Goal: Task Accomplishment & Management: Use online tool/utility

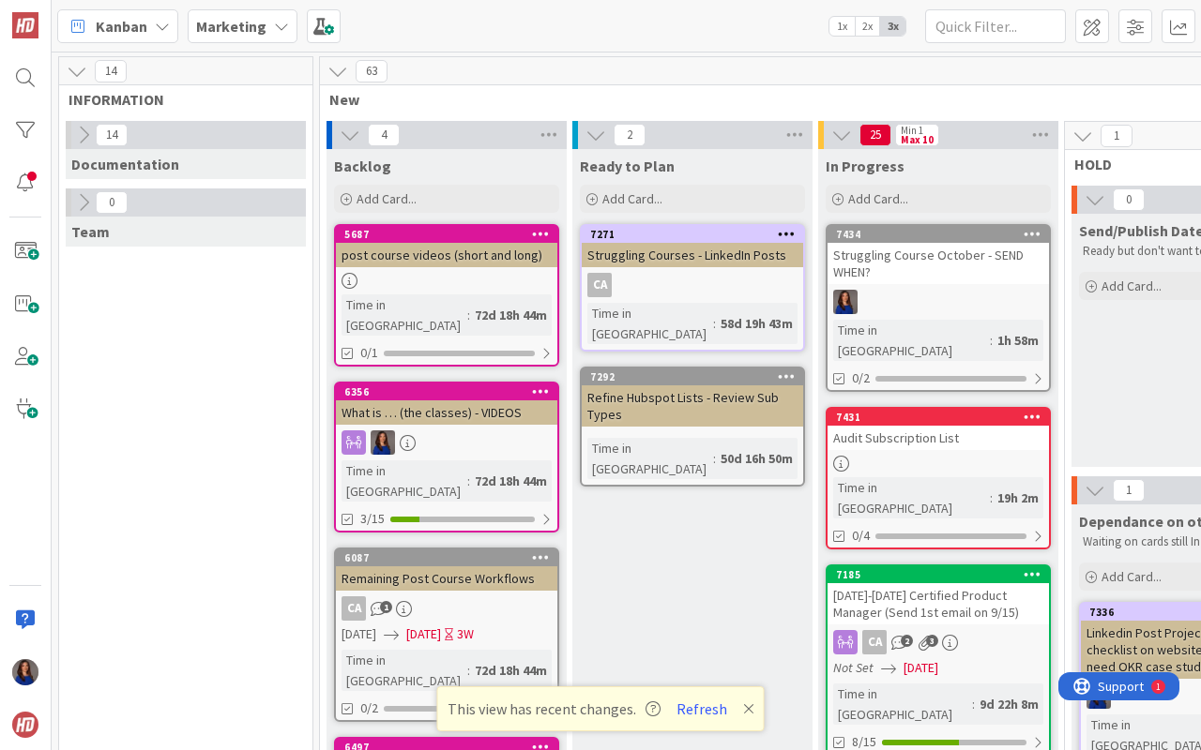
scroll to position [3235, 365]
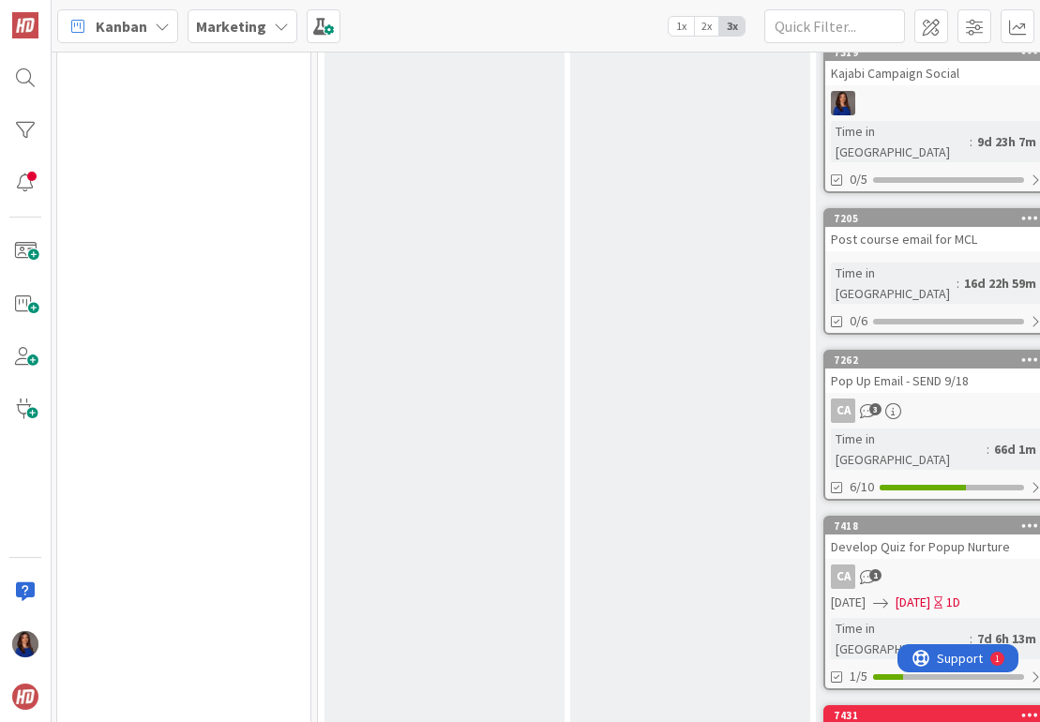
scroll to position [1100, 2]
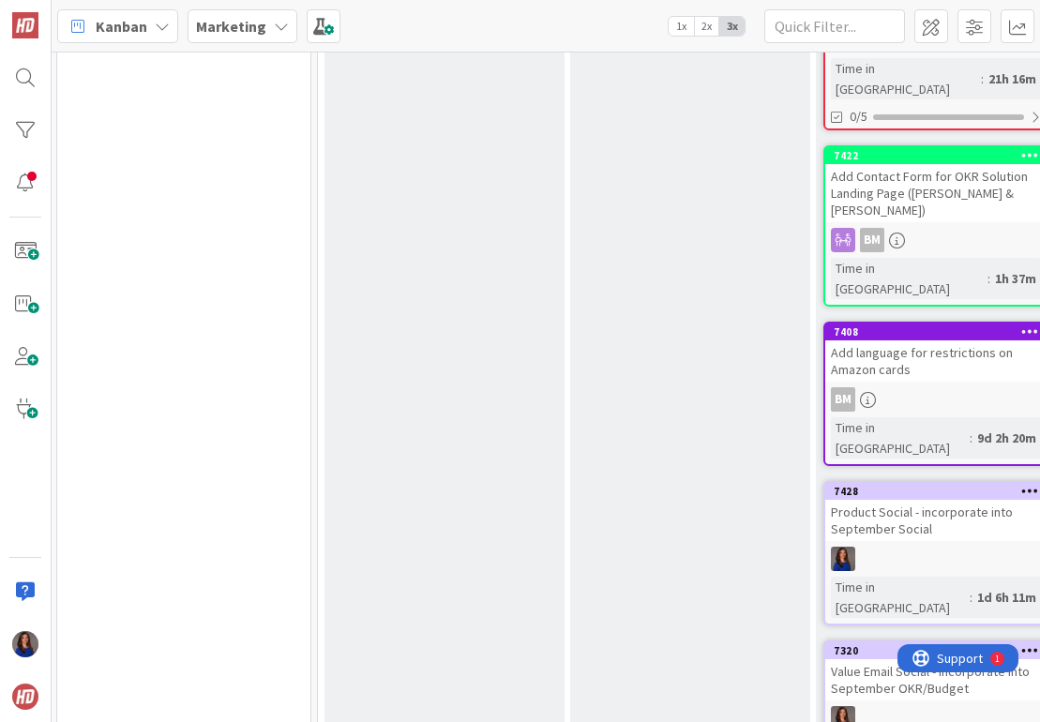
scroll to position [1789, 2]
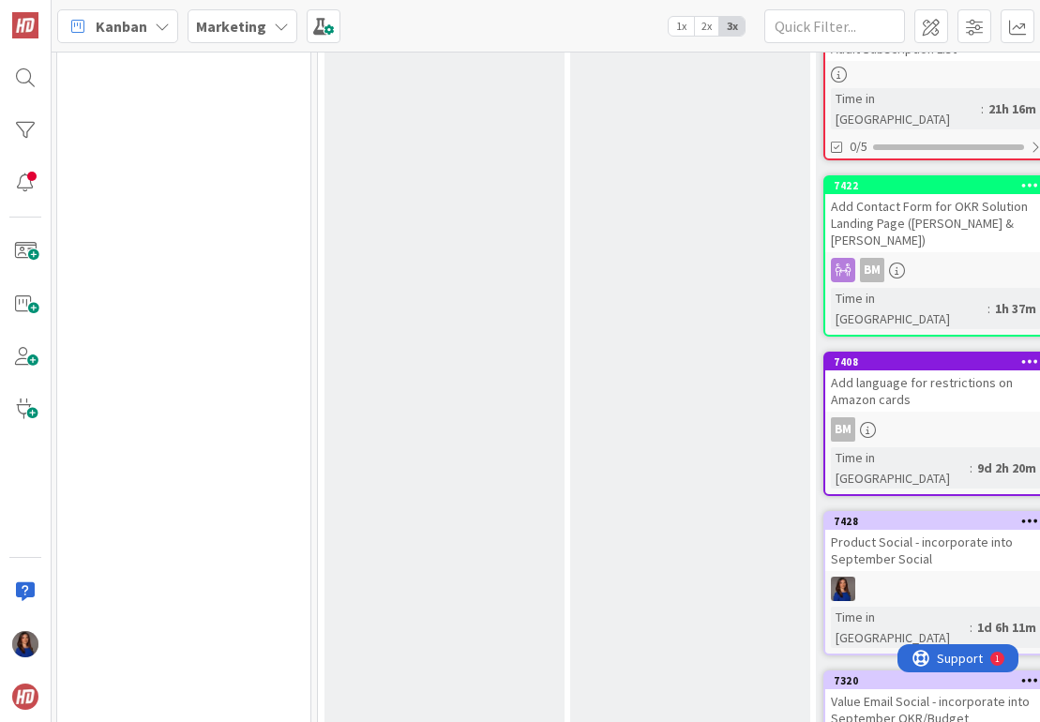
click at [748, 530] on div "Product Social - incorporate into September Social" at bounding box center [935, 550] width 221 height 41
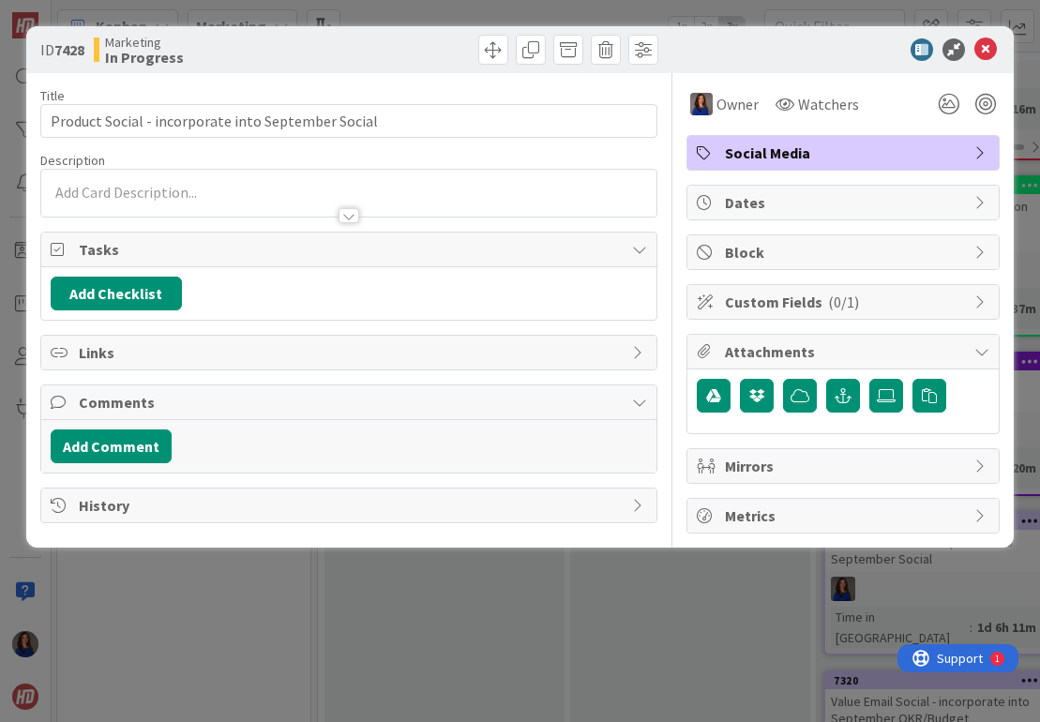
click at [563, 630] on div "ID 7428 Marketing In Progress Title 50 / 128 Product Social - incorporate into …" at bounding box center [520, 361] width 1040 height 722
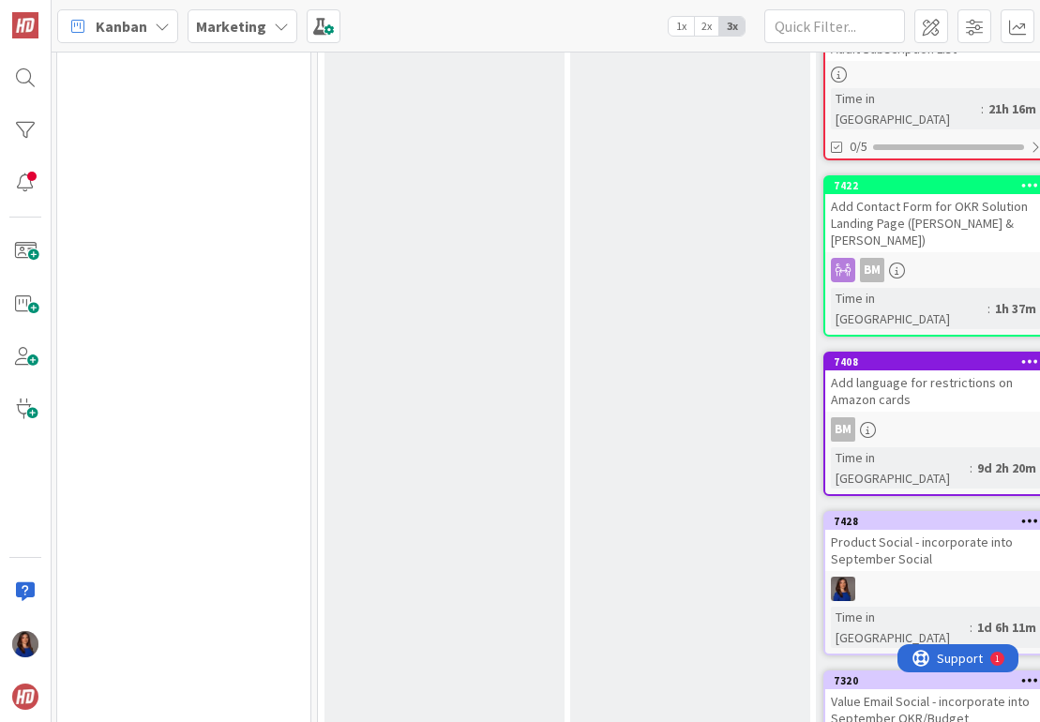
click at [748, 530] on div "Product Social - incorporate into September Social" at bounding box center [935, 550] width 221 height 41
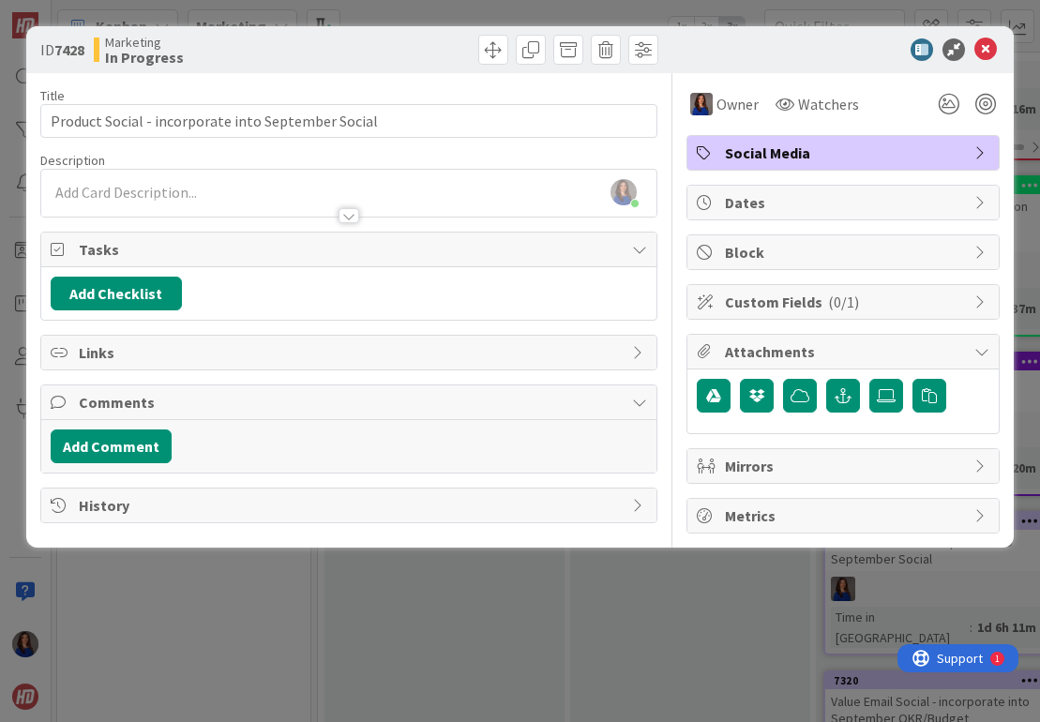
click at [343, 285] on div "Add Checklist" at bounding box center [349, 294] width 597 height 34
click at [458, 241] on span "Tasks" at bounding box center [351, 249] width 545 height 23
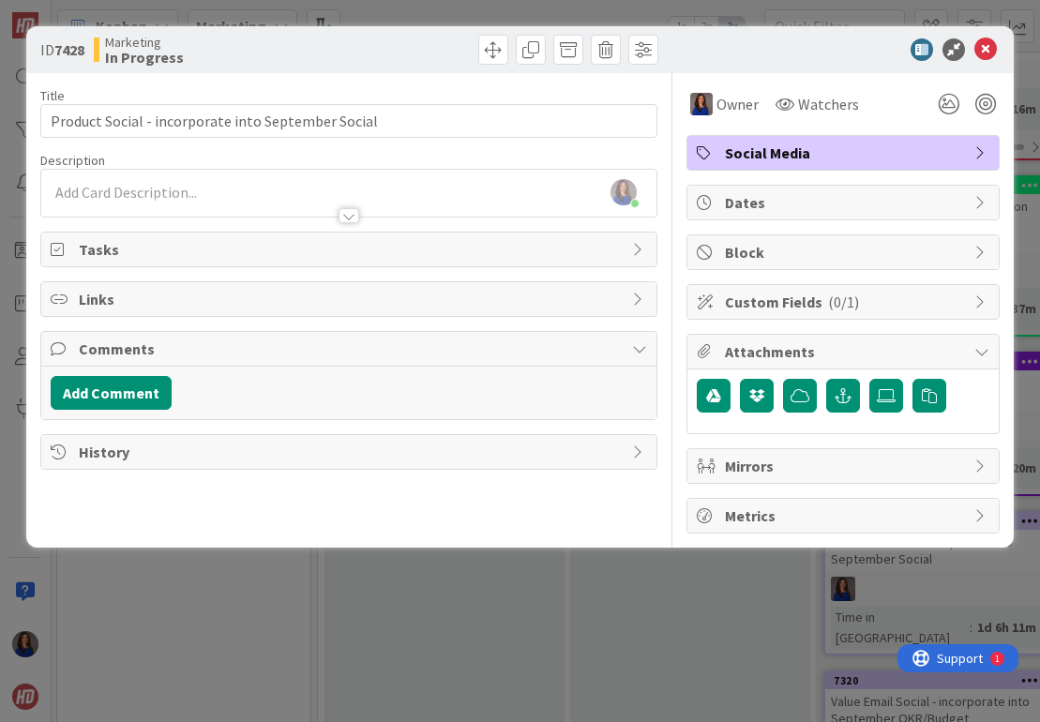
click at [458, 241] on span "Tasks" at bounding box center [351, 249] width 545 height 23
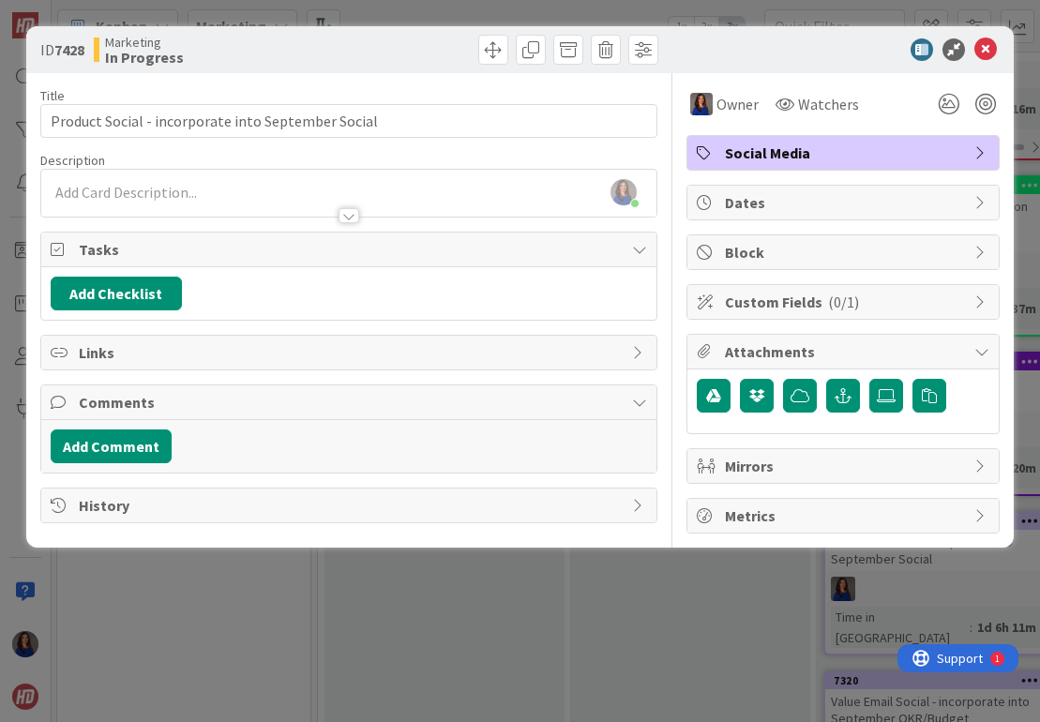
click at [252, 673] on div "ID 7428 Marketing In Progress Title 50 / 128 Product Social - incorporate into …" at bounding box center [520, 361] width 1040 height 722
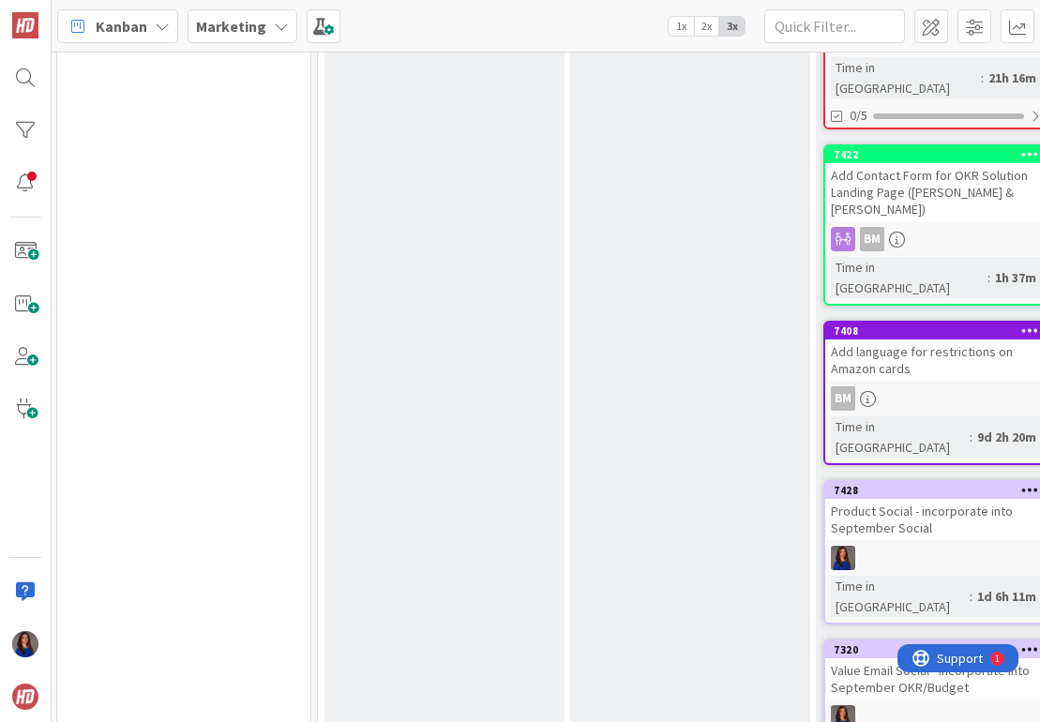
scroll to position [1821, 2]
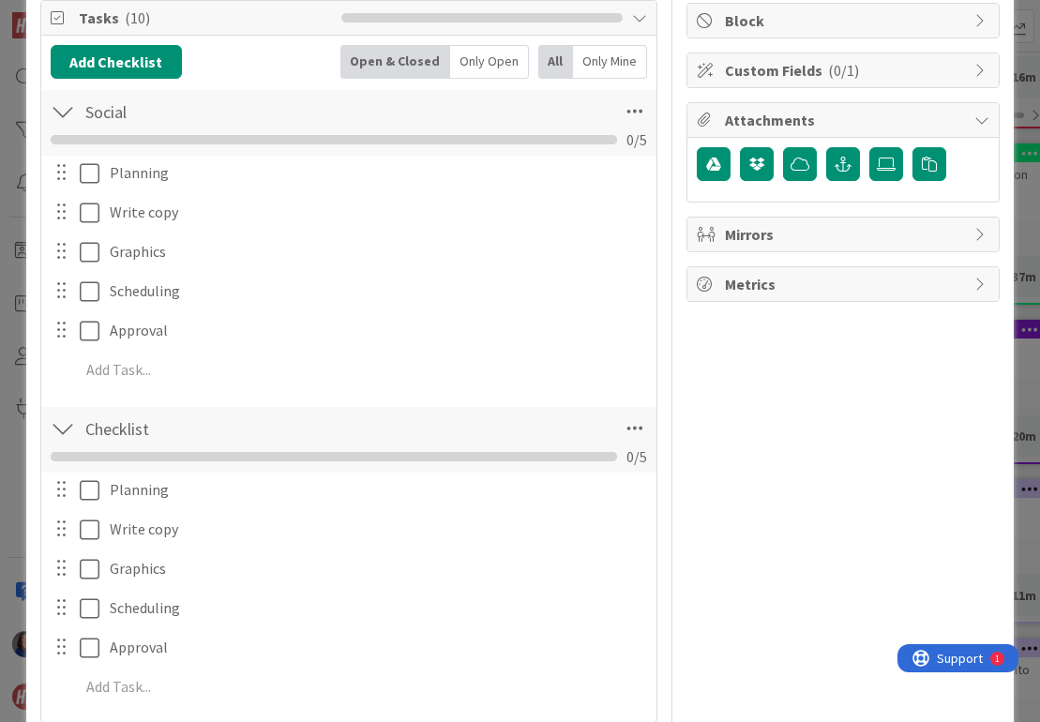
scroll to position [234, 0]
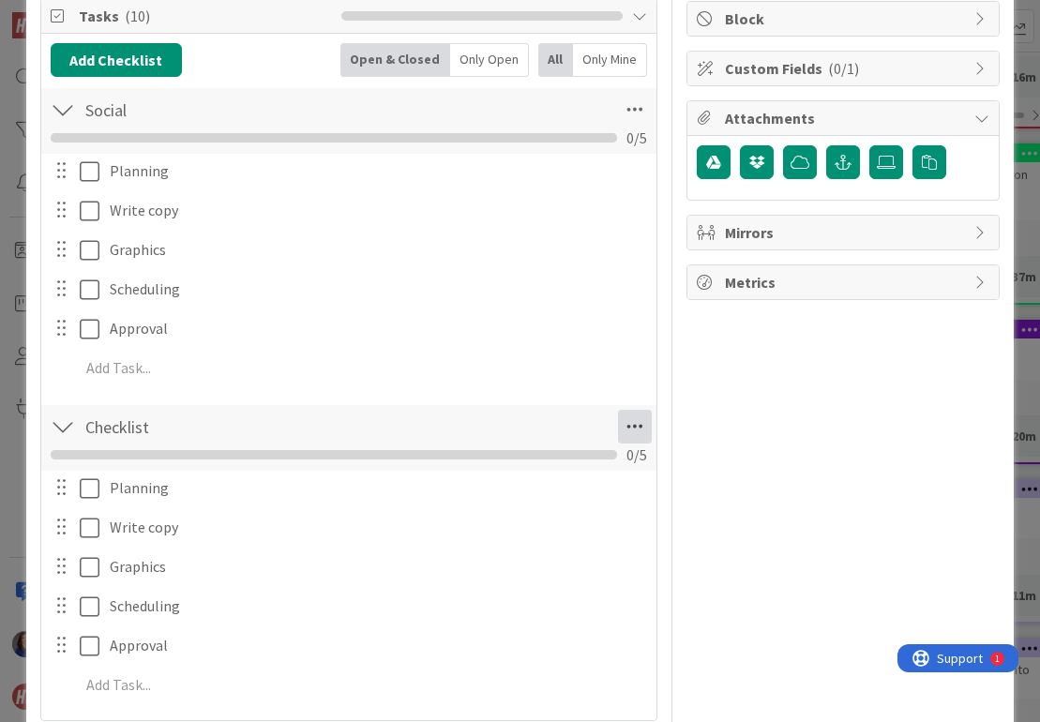
click at [641, 425] on icon at bounding box center [635, 427] width 34 height 34
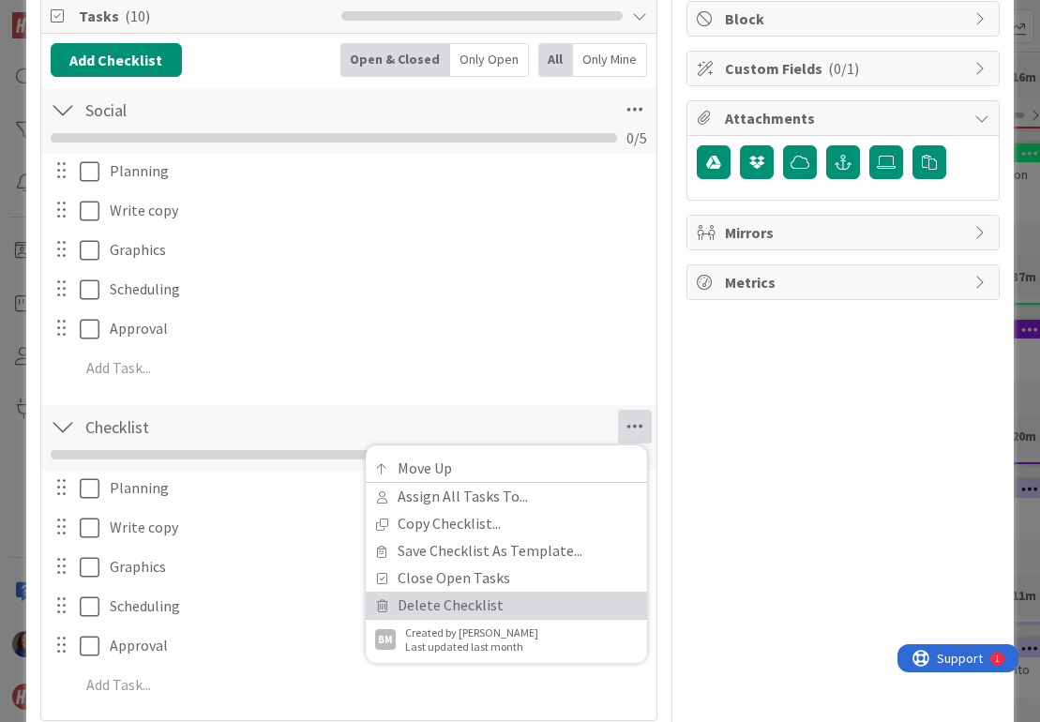
click at [511, 602] on link "Delete Checklist" at bounding box center [506, 605] width 281 height 27
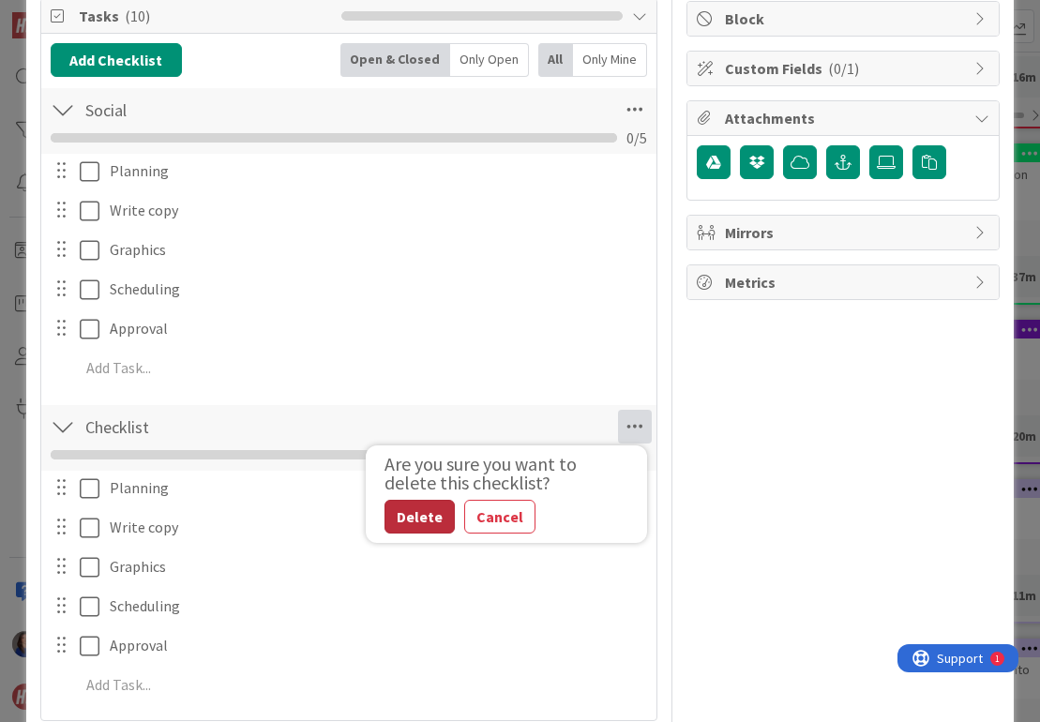
click at [423, 518] on button "Delete" at bounding box center [420, 517] width 70 height 34
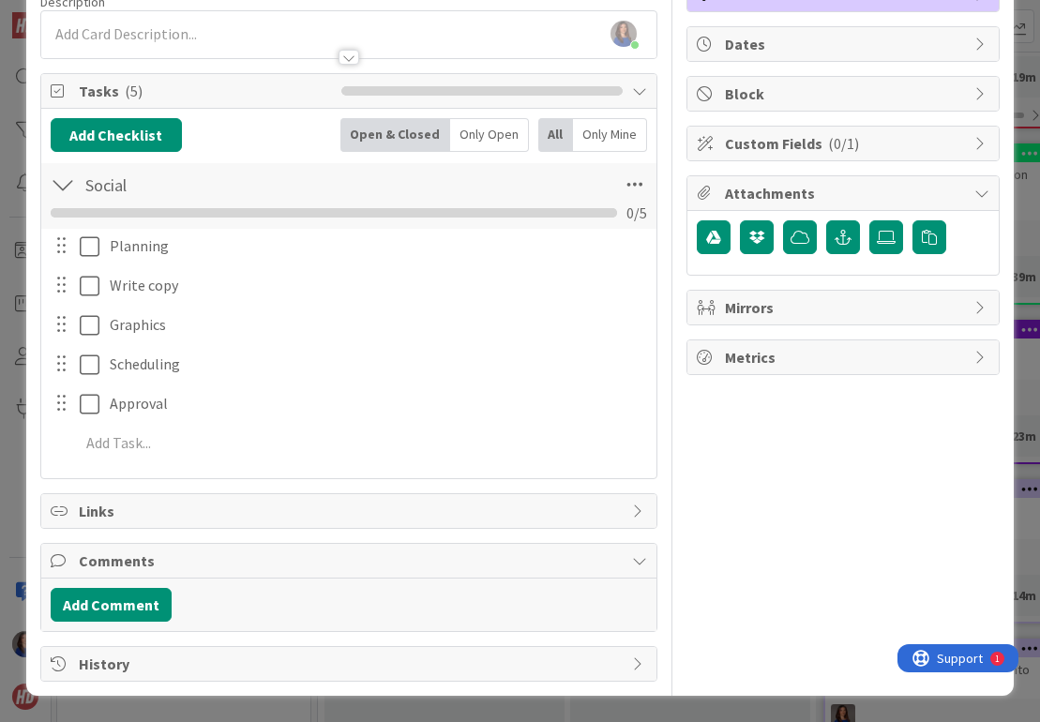
scroll to position [159, 0]
